Goal: Information Seeking & Learning: Find specific fact

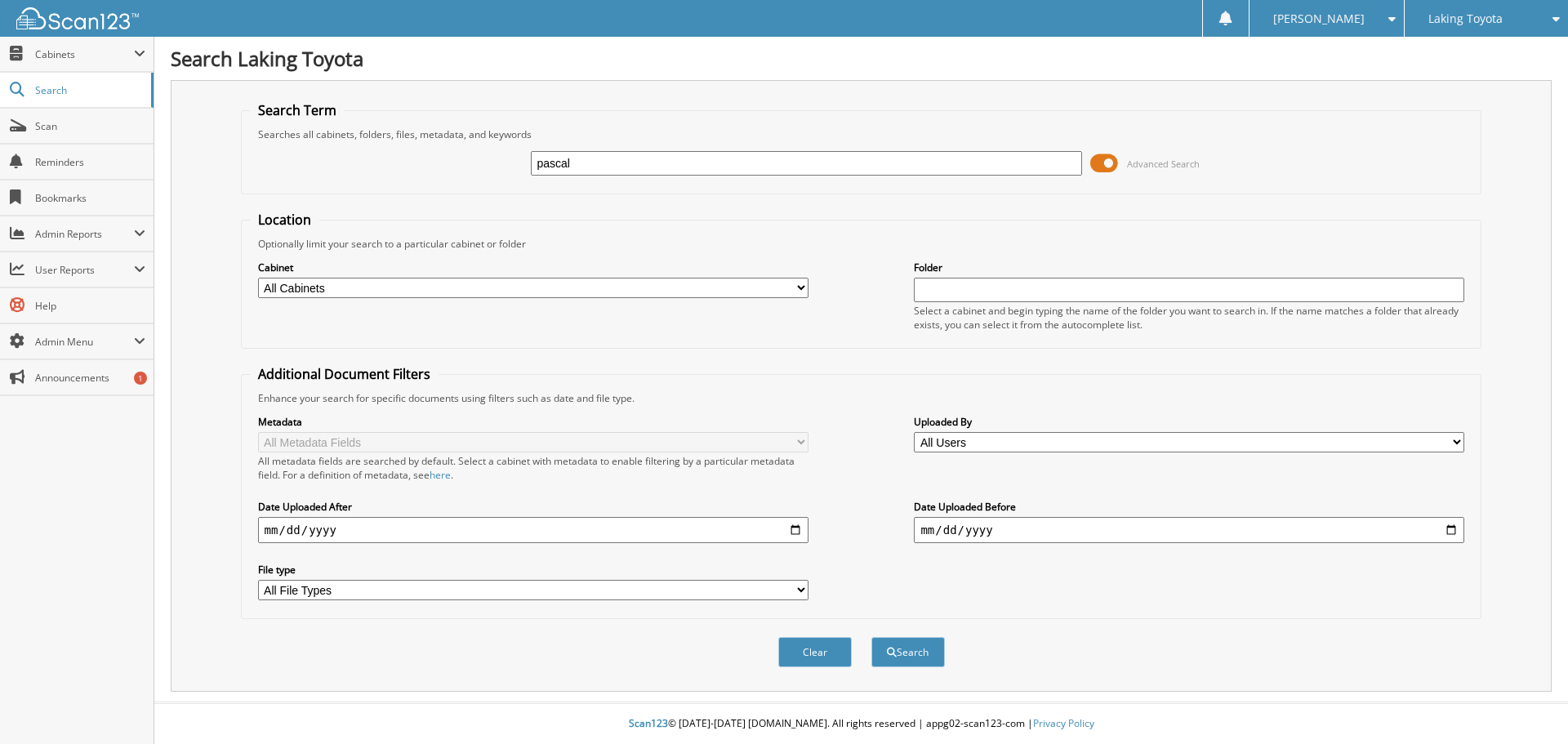
type input "pascal"
click at [872, 636] on button "Search" at bounding box center [908, 651] width 73 height 30
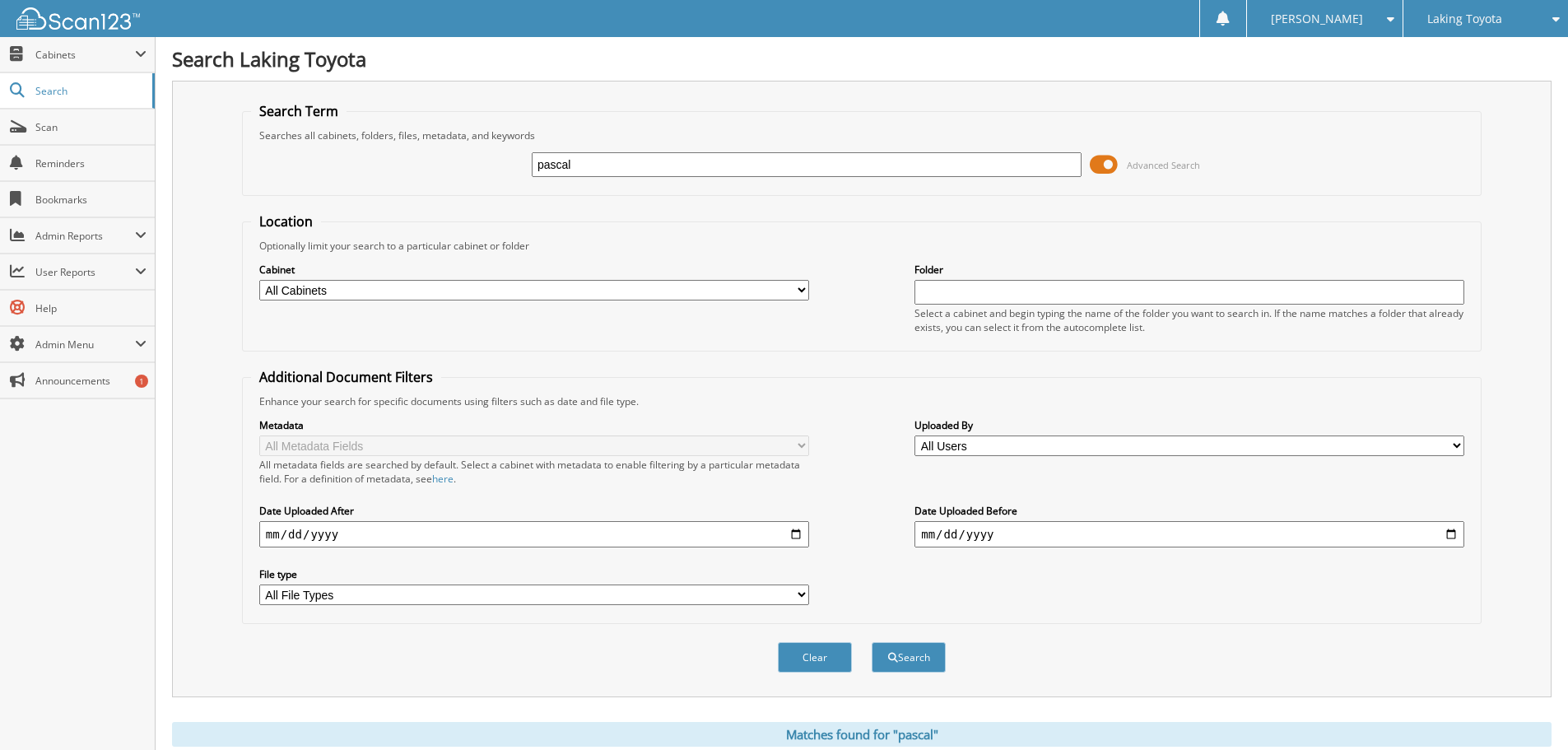
drag, startPoint x: 615, startPoint y: 164, endPoint x: 396, endPoint y: 168, distance: 219.0
click at [396, 168] on div "pascal Advanced Search" at bounding box center [862, 164] width 1222 height 44
click at [589, 167] on input "pascal" at bounding box center [806, 164] width 550 height 25
type input "[PERSON_NAME]"
click at [935, 659] on button "Search" at bounding box center [909, 657] width 74 height 30
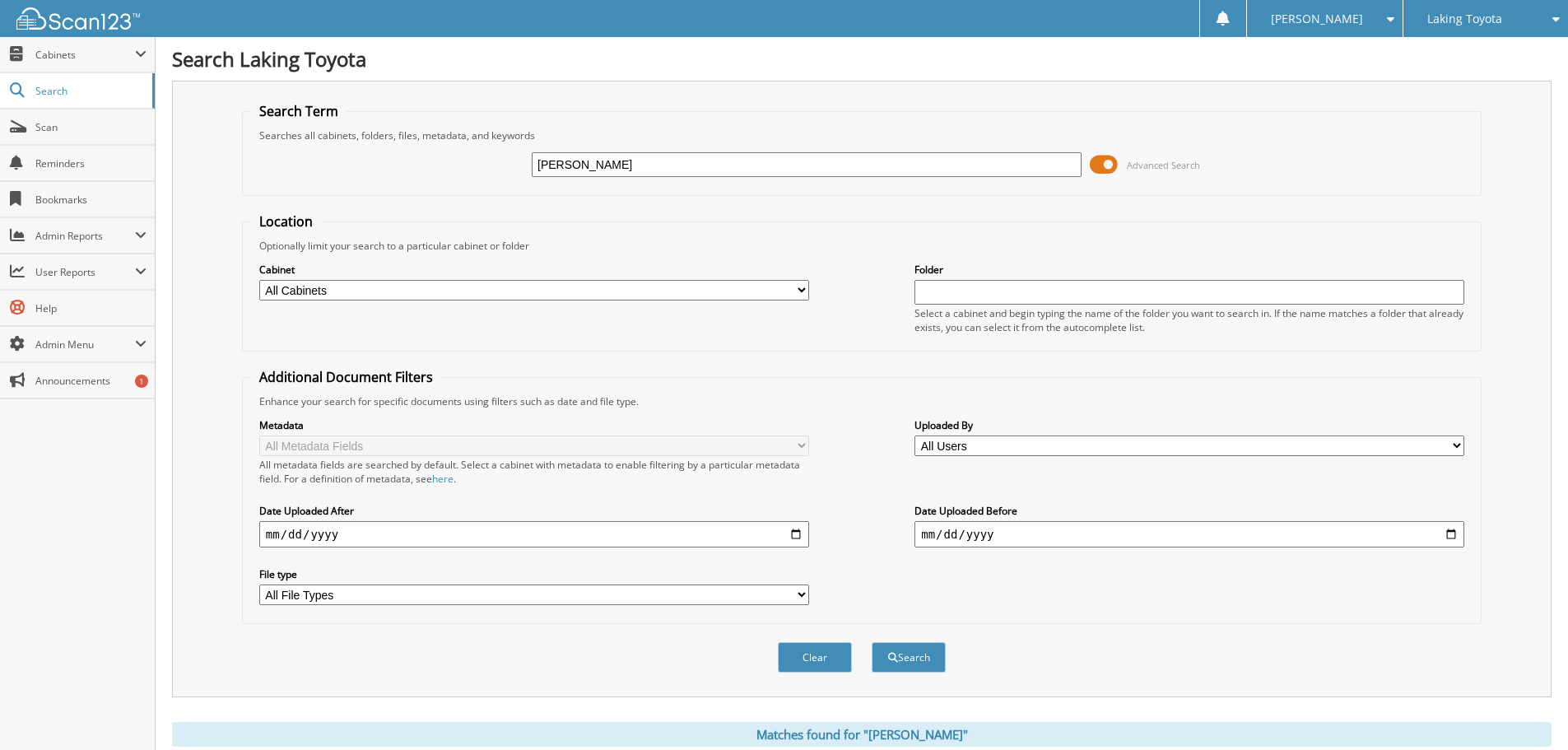
drag, startPoint x: 606, startPoint y: 163, endPoint x: 430, endPoint y: 166, distance: 176.0
click at [430, 166] on div "[PERSON_NAME] Advanced Search" at bounding box center [862, 164] width 1222 height 44
type input "[PERSON_NAME]"
click at [872, 642] on button "Search" at bounding box center [909, 657] width 74 height 30
drag, startPoint x: 599, startPoint y: 163, endPoint x: 465, endPoint y: 168, distance: 134.1
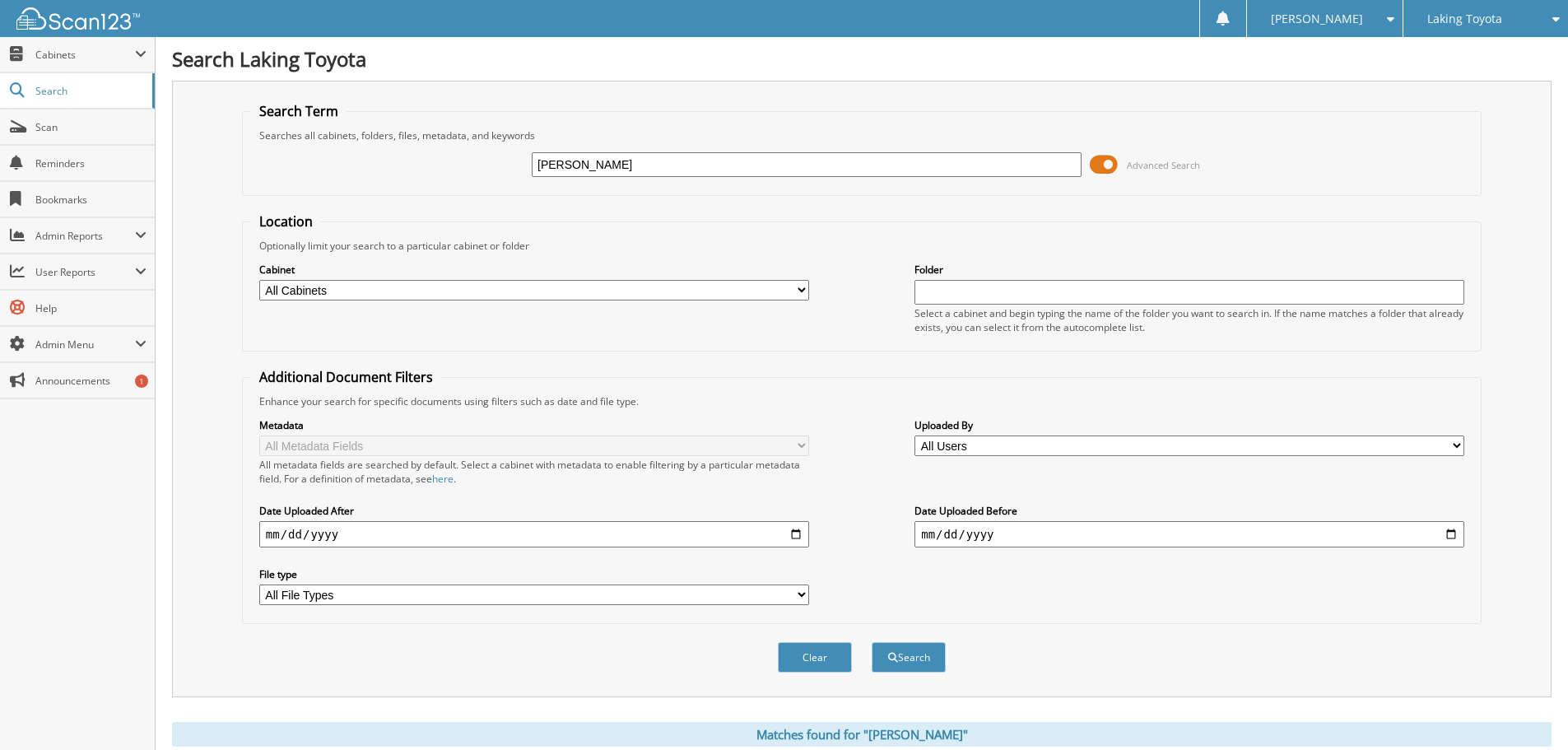
click at [466, 168] on div "pascale Advanced Search" at bounding box center [862, 164] width 1222 height 44
type input "joseph"
click at [872, 642] on button "Search" at bounding box center [909, 657] width 74 height 30
click at [61, 84] on span "Search" at bounding box center [90, 91] width 109 height 14
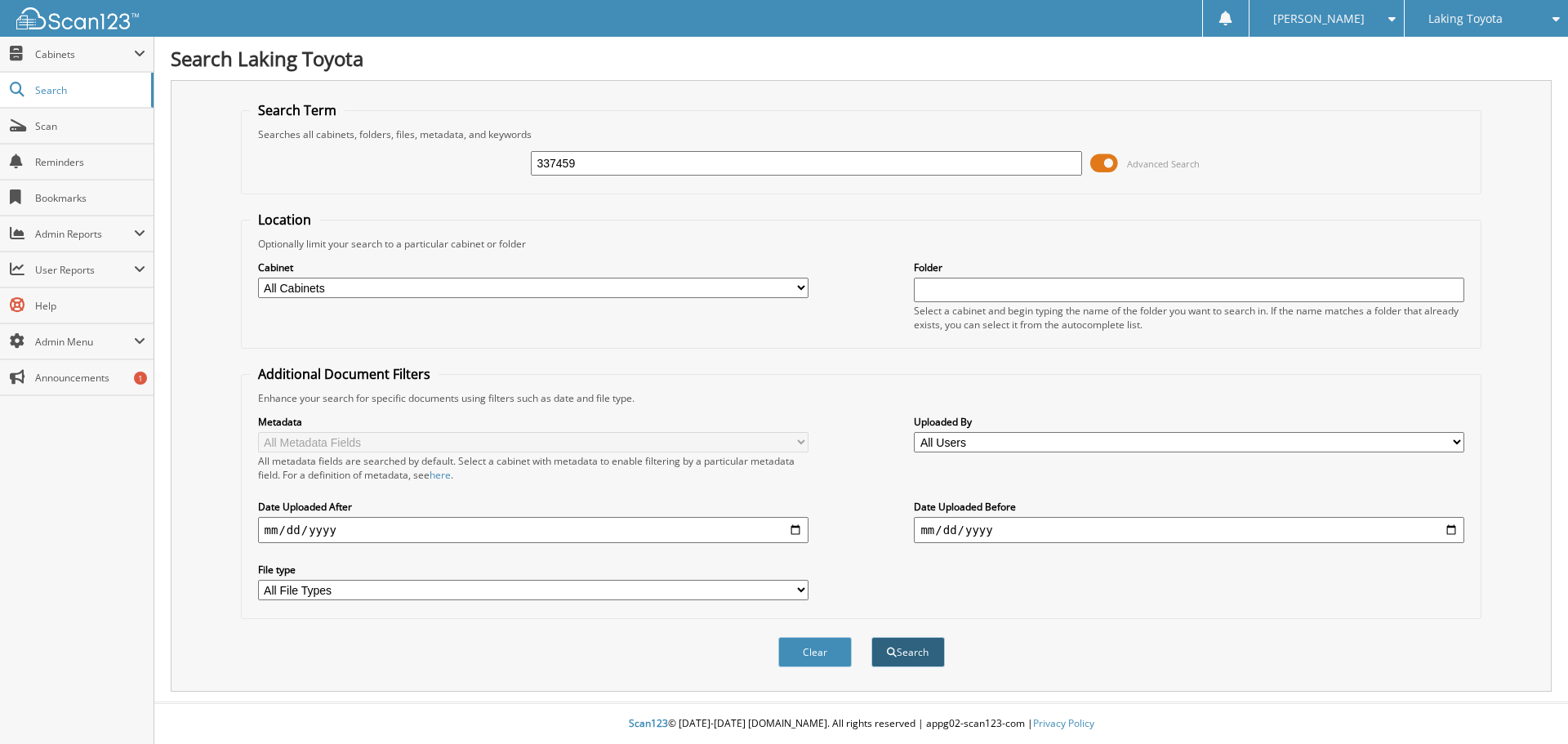
type input "337459"
drag, startPoint x: 907, startPoint y: 648, endPoint x: 892, endPoint y: 658, distance: 18.0
click at [892, 658] on button "Search" at bounding box center [908, 651] width 73 height 30
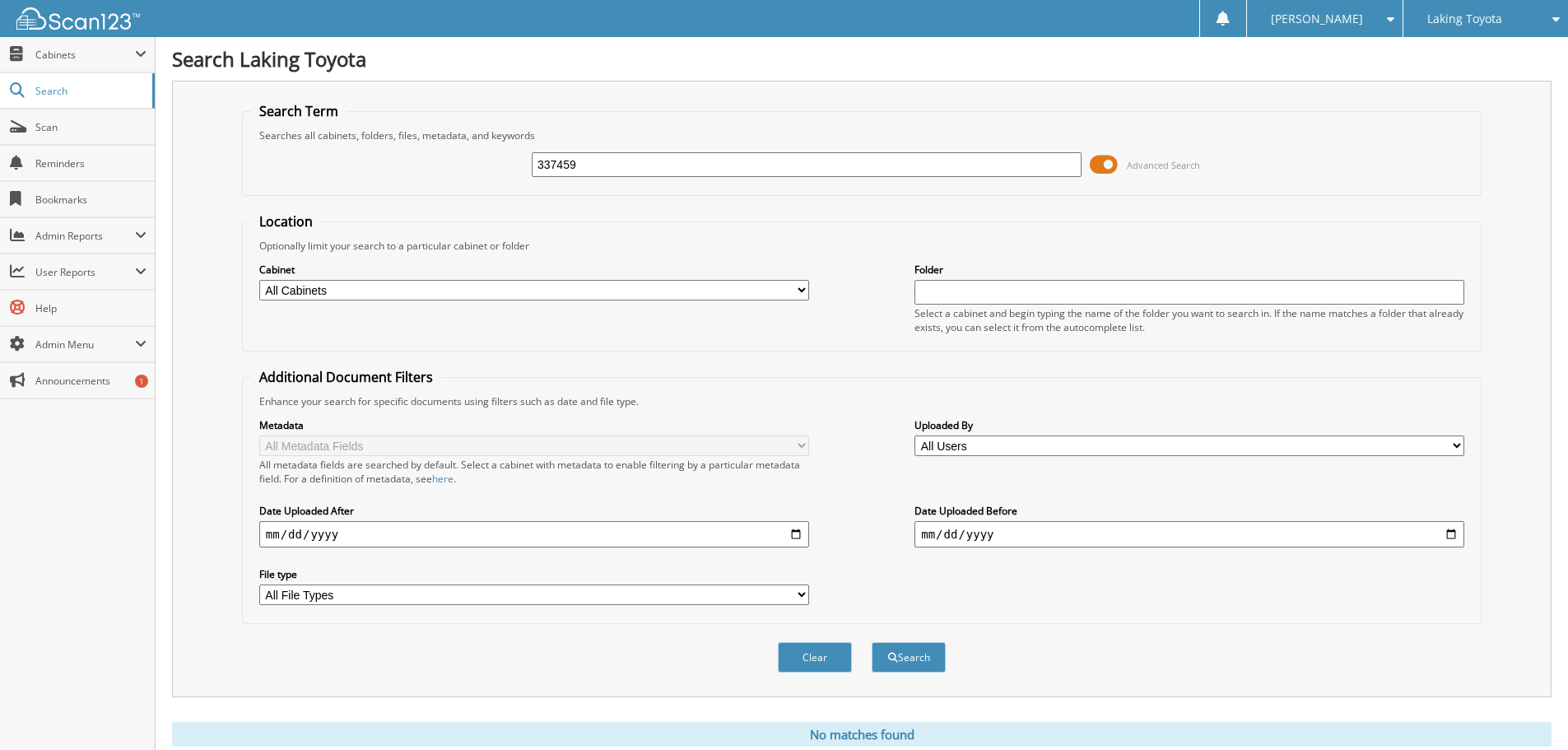
click at [335, 285] on select "All Cabinets 1ST CANADIAN - CHEMICALS 1ST CANADIAN - FCPP 1ST CANADIAN - GAP 1S…" at bounding box center [534, 291] width 550 height 21
select select "29244"
click at [260, 280] on select "All Cabinets 1ST CANADIAN - CHEMICALS 1ST CANADIAN - FCPP 1ST CANADIAN - GAP 1S…" at bounding box center [534, 291] width 550 height 21
click at [915, 655] on button "Search" at bounding box center [909, 657] width 74 height 30
click at [74, 64] on span "Cabinets" at bounding box center [77, 55] width 155 height 36
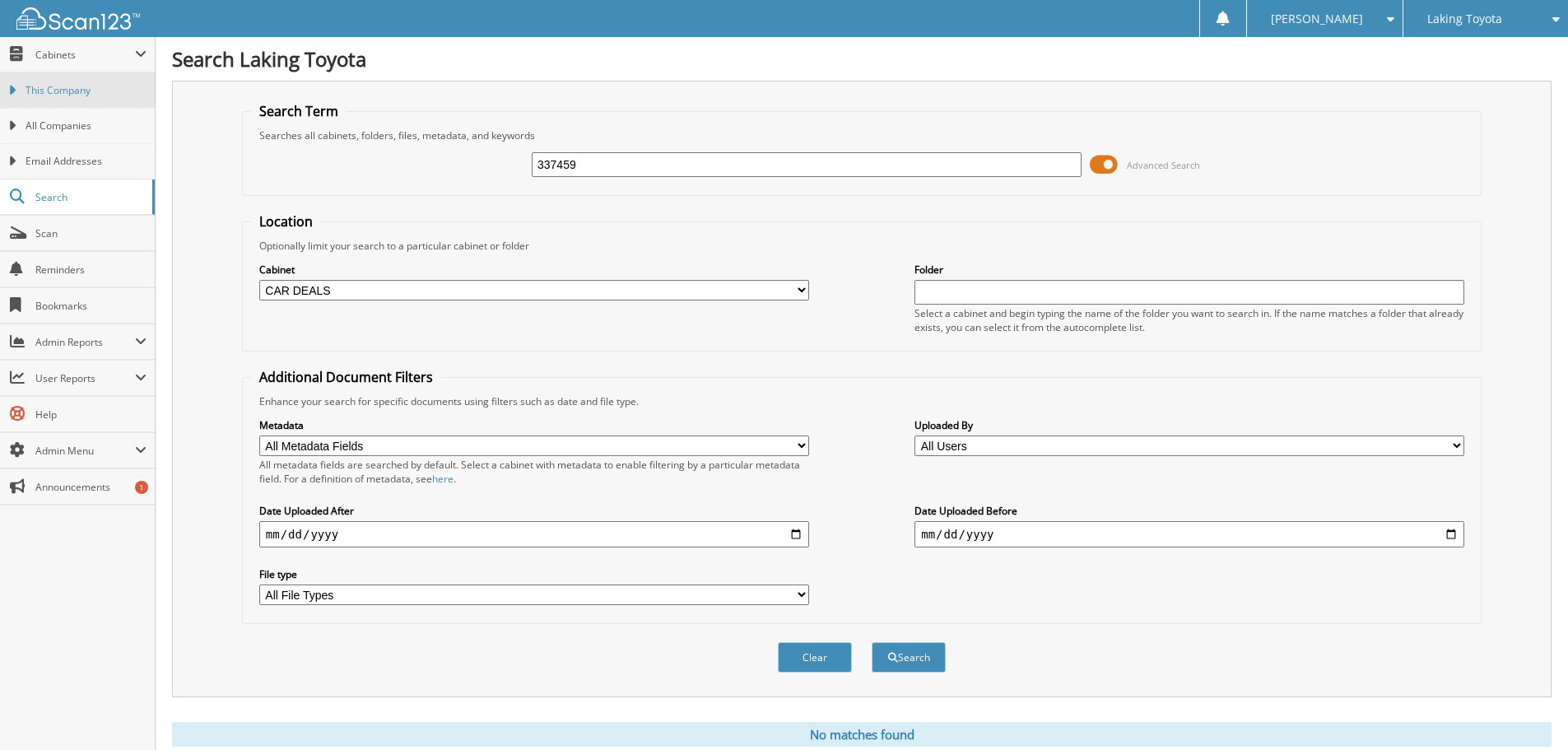
click at [71, 90] on span "This Company" at bounding box center [86, 91] width 121 height 15
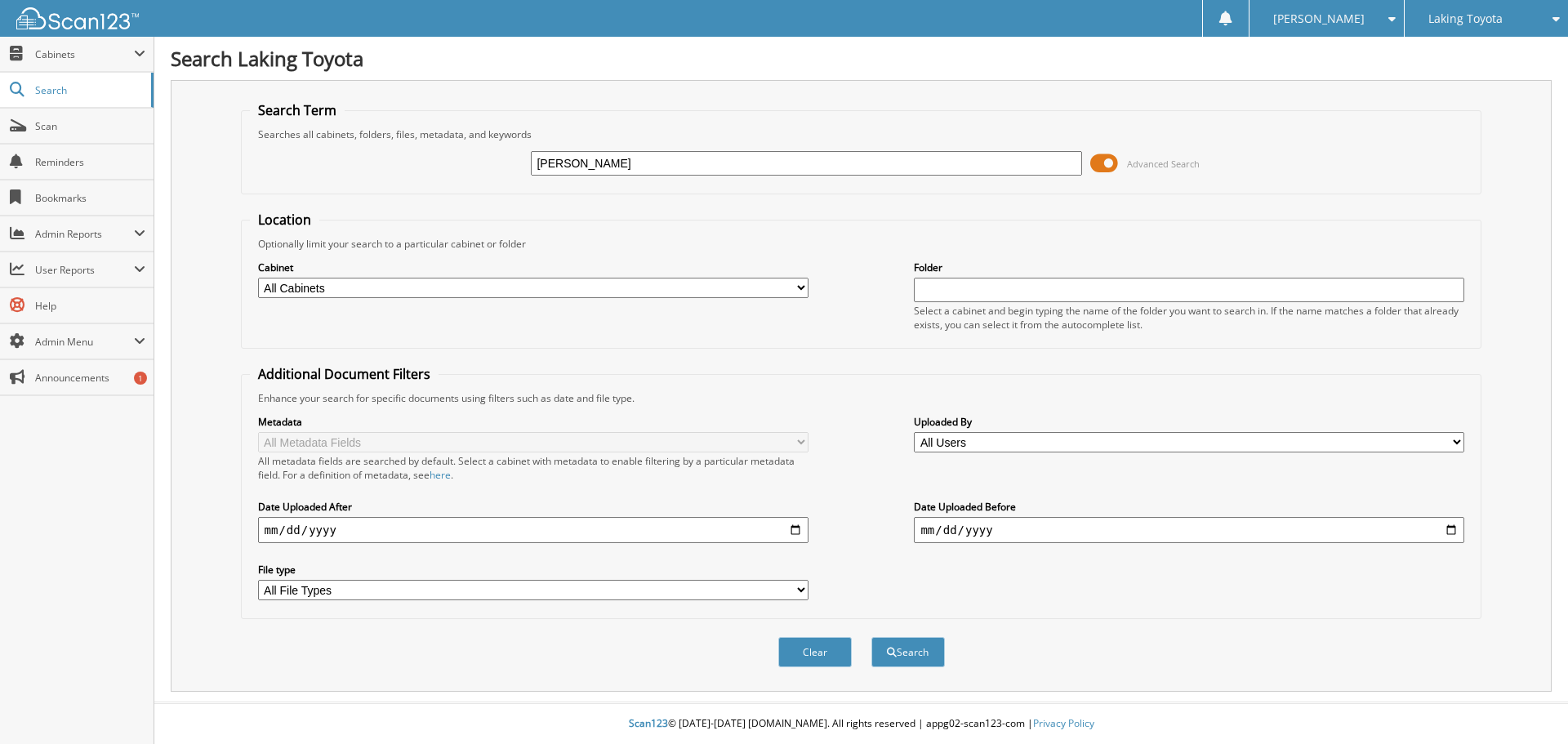
type input "[PERSON_NAME]"
click at [872, 636] on button "Search" at bounding box center [908, 651] width 73 height 30
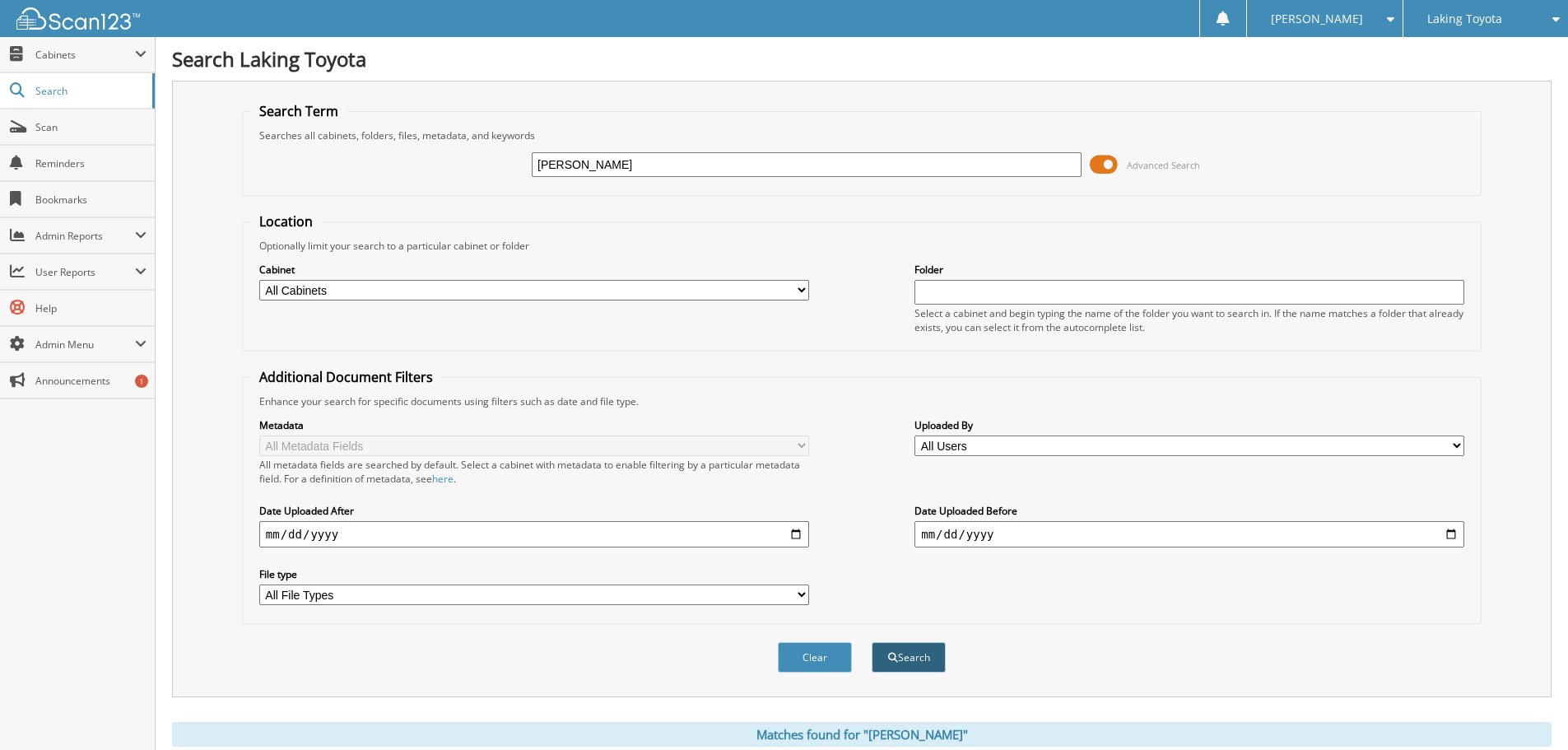
click at [905, 659] on button "Search" at bounding box center [909, 657] width 74 height 30
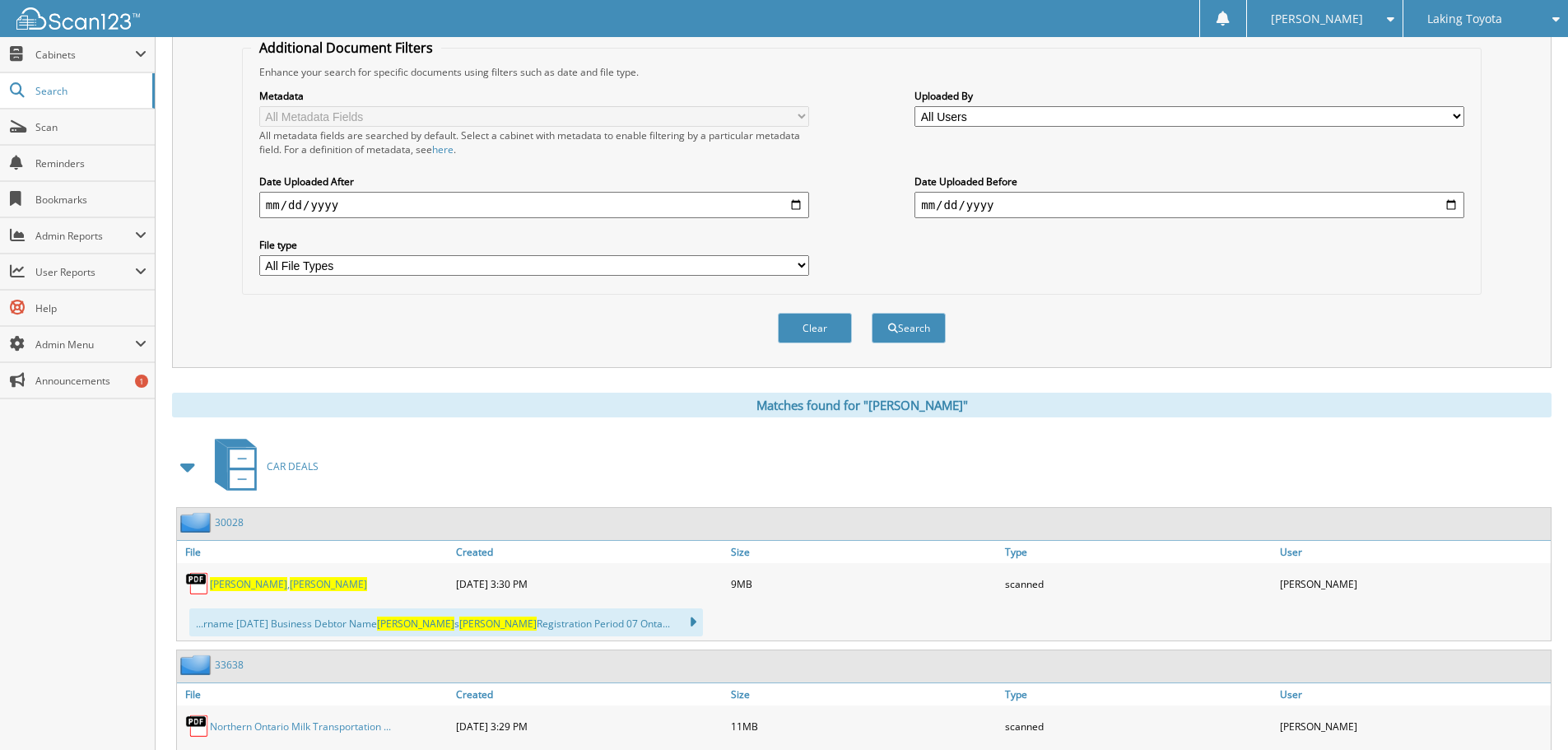
scroll to position [556, 0]
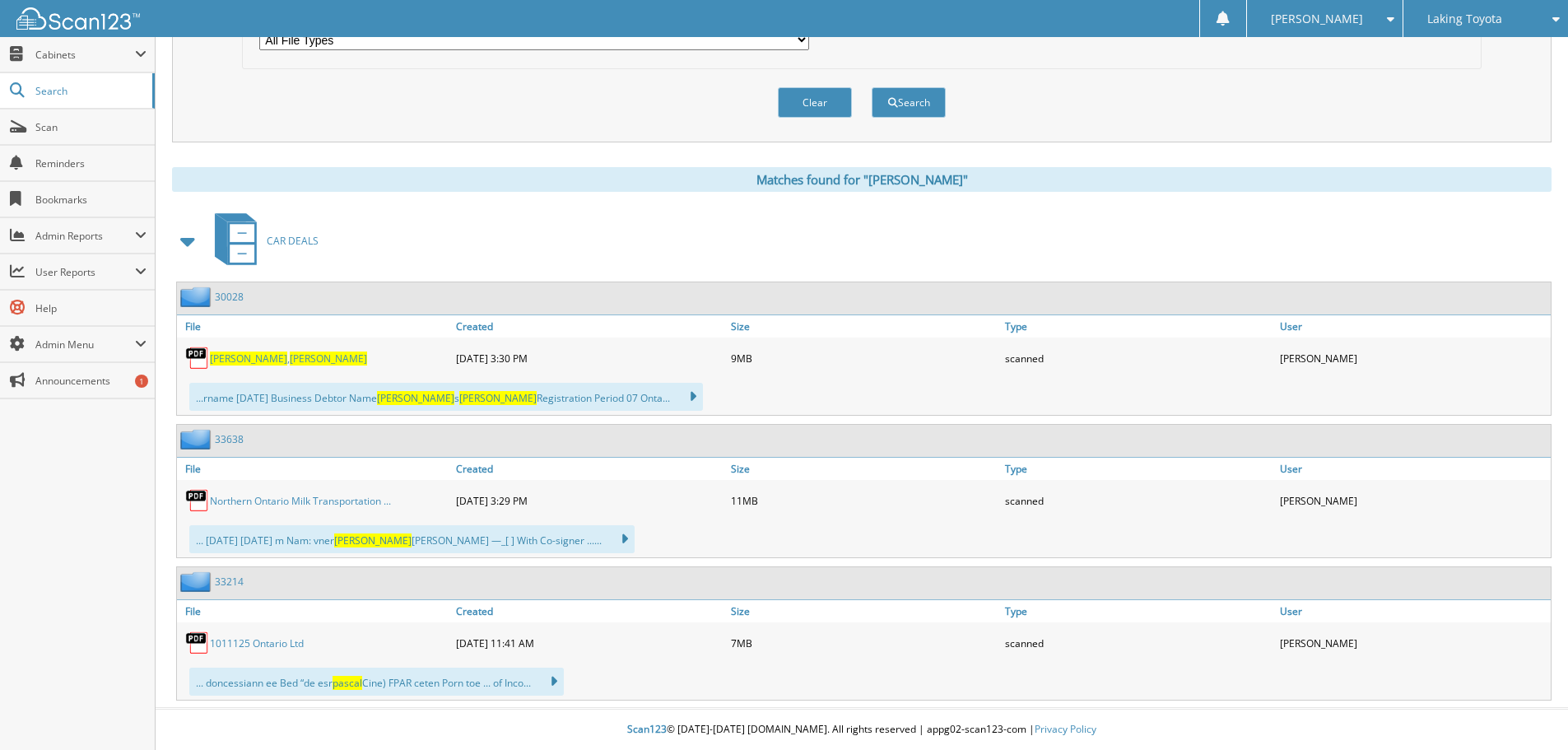
click at [290, 359] on span "[PERSON_NAME]" at bounding box center [329, 358] width 77 height 14
